Goal: Transaction & Acquisition: Download file/media

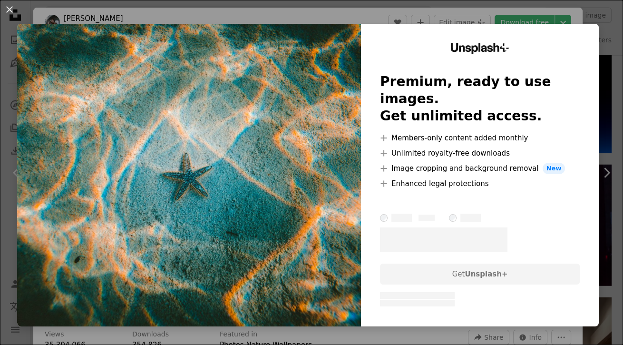
scroll to position [7, 0]
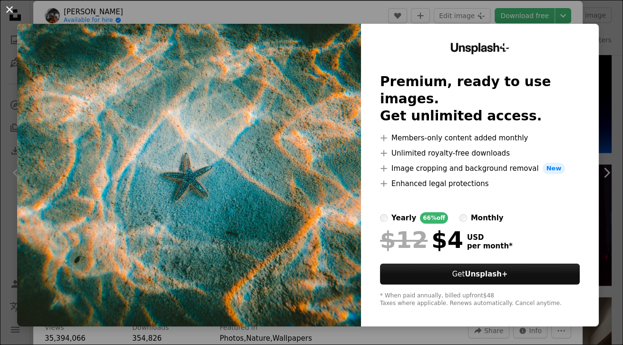
click at [12, 8] on button "An X shape" at bounding box center [9, 9] width 11 height 11
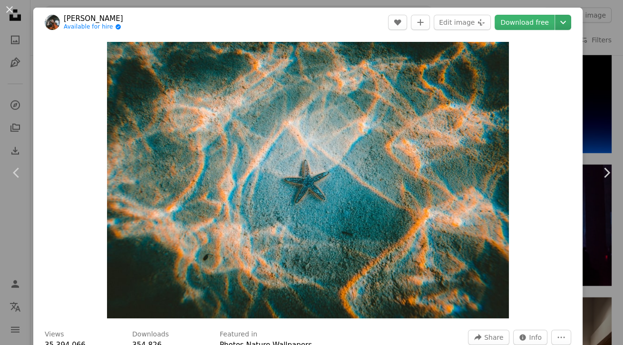
click at [569, 25] on icon "Chevron down" at bounding box center [562, 22] width 15 height 11
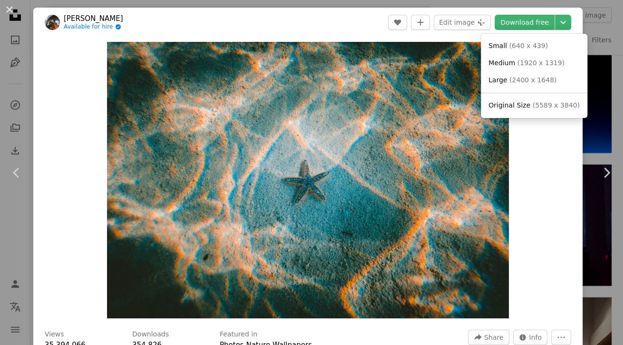
click at [539, 86] on link "Large ( 2400 x 1648 )" at bounding box center [533, 80] width 99 height 17
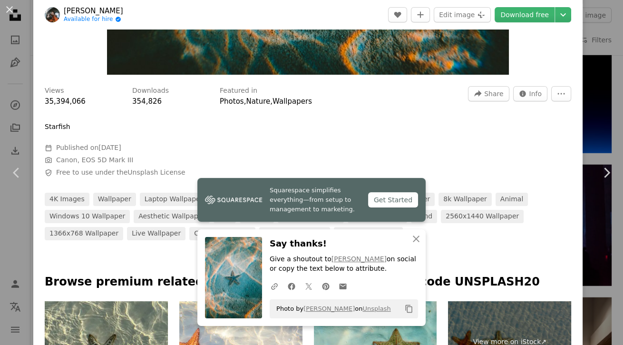
scroll to position [244, 0]
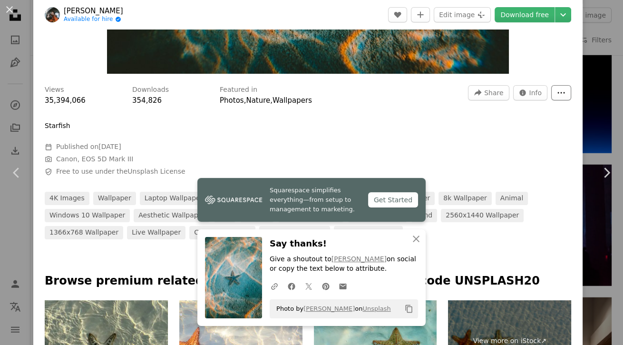
click at [563, 100] on button "More Actions" at bounding box center [561, 92] width 20 height 15
click at [548, 191] on dialog "An X shape Chevron left Chevron right Squarespace simplifies everything—from se…" at bounding box center [311, 172] width 623 height 345
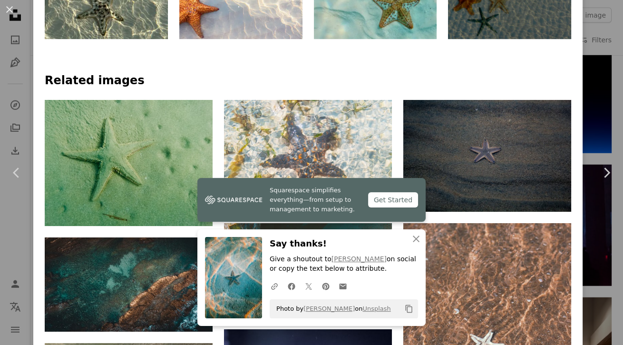
scroll to position [579, 0]
